Goal: Find specific page/section: Find specific page/section

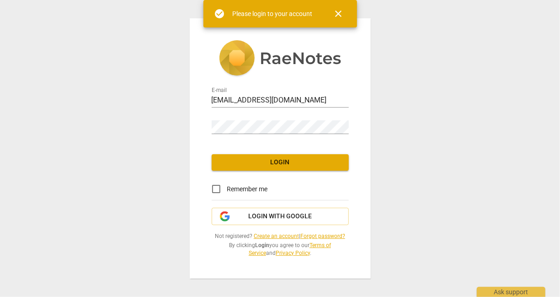
click at [283, 158] on span "Login" at bounding box center [280, 162] width 123 height 9
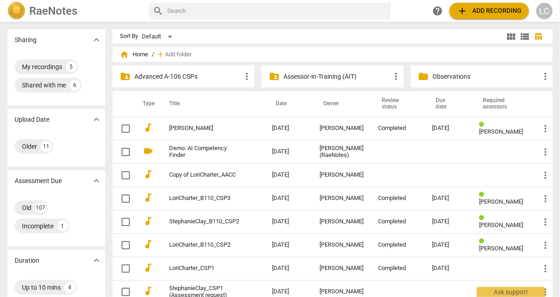
click at [308, 78] on p "Assessor-in-Training (AIT)" at bounding box center [337, 77] width 107 height 10
